Goal: Task Accomplishment & Management: Complete application form

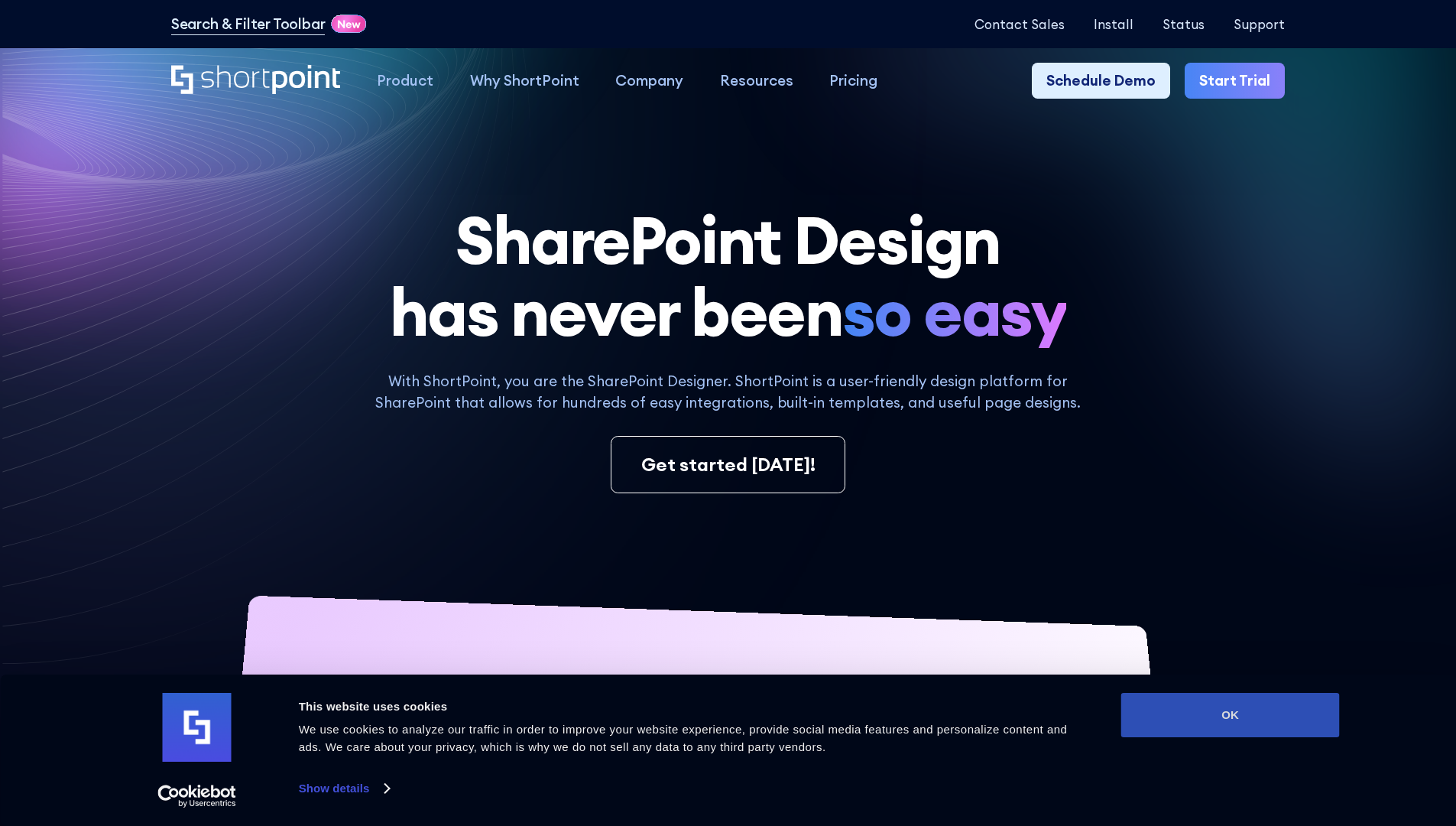
click at [1229, 715] on button "OK" at bounding box center [1230, 715] width 219 height 45
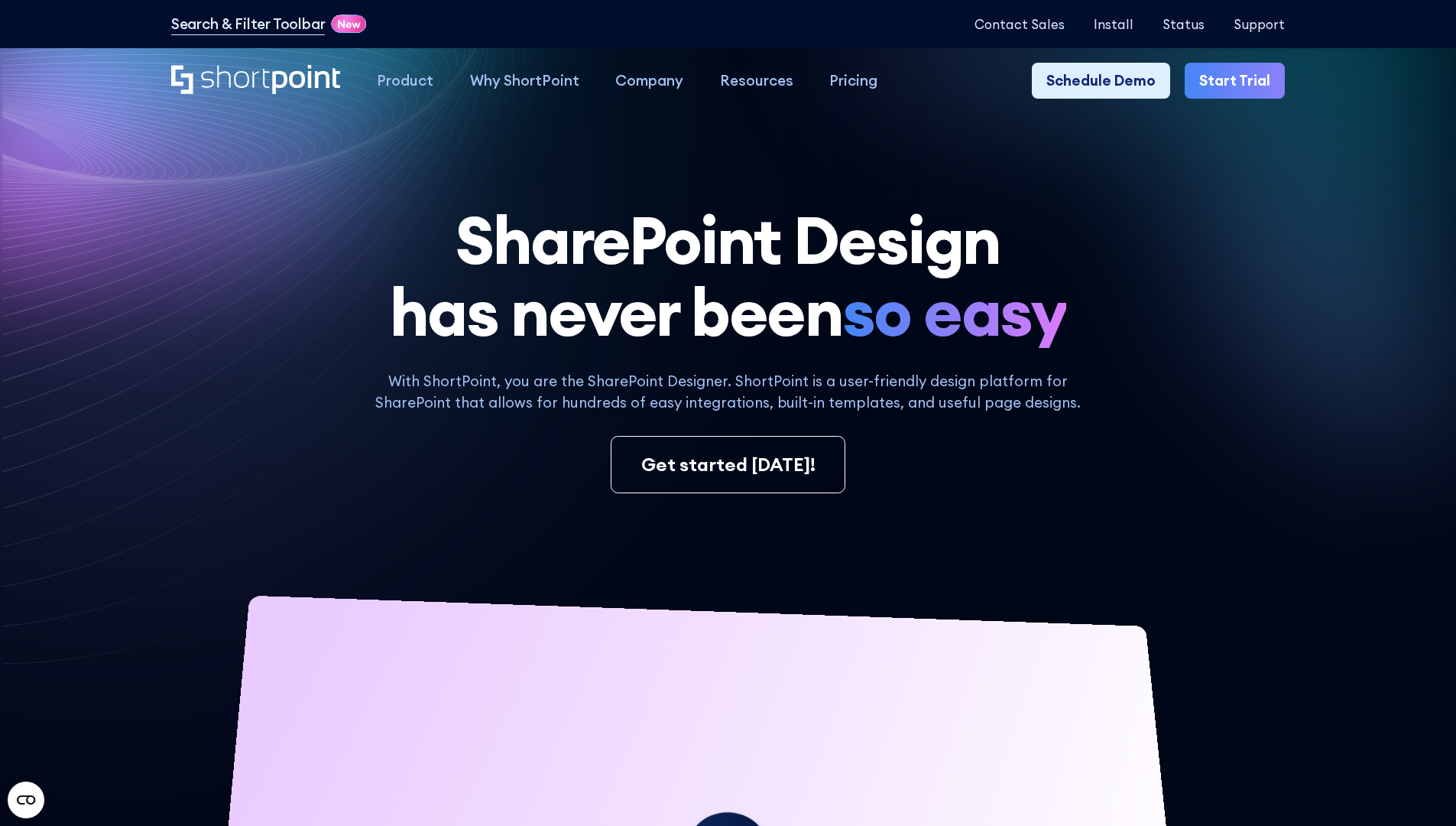
click at [1240, 81] on link "Start Trial" at bounding box center [1234, 81] width 100 height 37
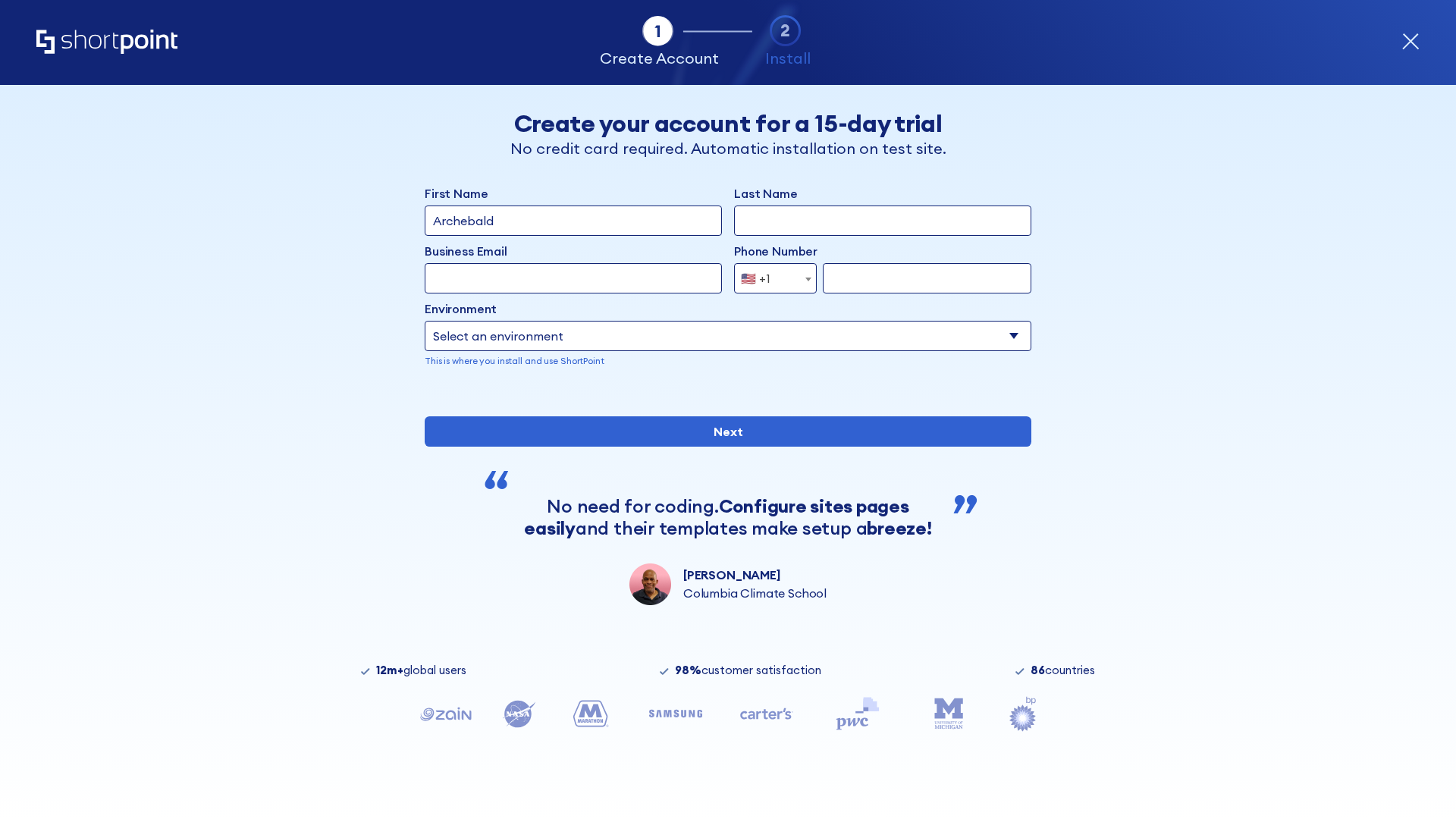
type input "Archebald"
type input "Berkuskv"
type input "2125556789"
select select "Microsoft 365"
type input "2125556789"
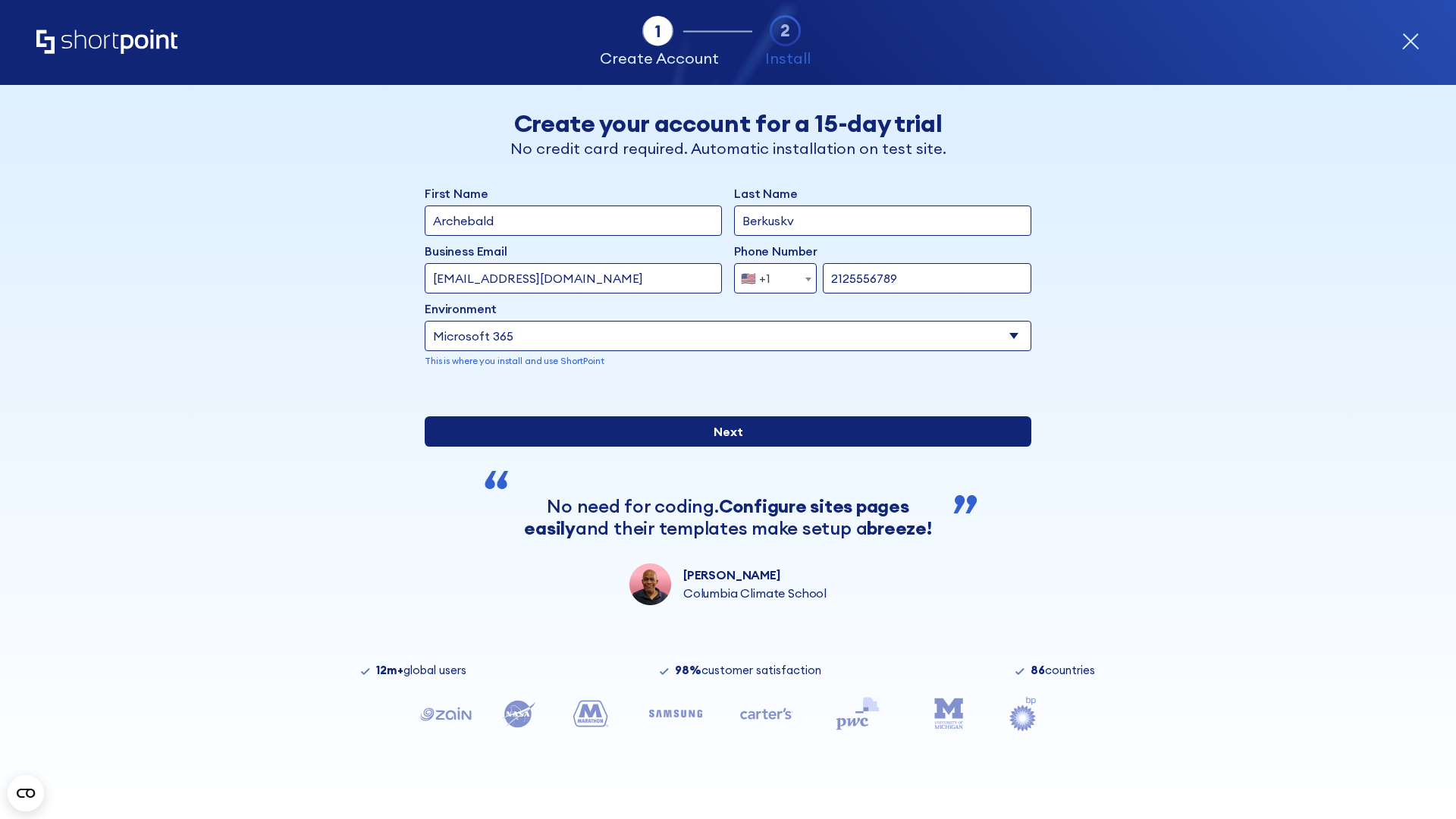
scroll to position [4, 0]
click at [722, 447] on input "Next" at bounding box center [728, 430] width 607 height 30
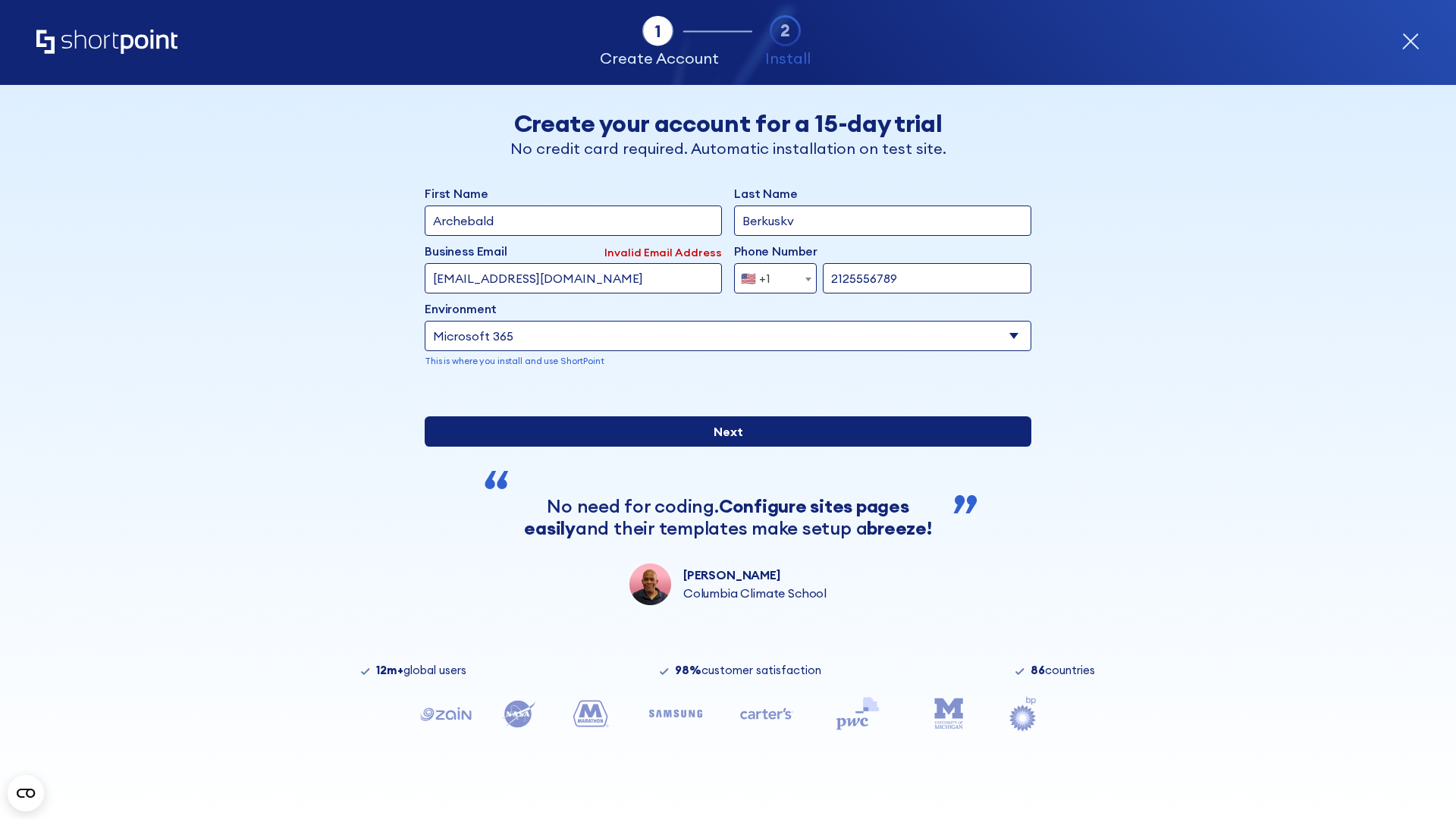
click at [722, 447] on input "Next" at bounding box center [728, 430] width 607 height 30
type input "testEmail@outlook.com"
click at [722, 447] on input "Next" at bounding box center [728, 430] width 607 height 30
